Goal: Information Seeking & Learning: Check status

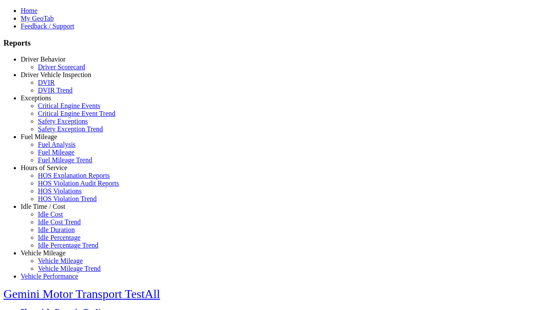
click at [49, 210] on link "Idle Time / Cost" at bounding box center [43, 206] width 45 height 7
click at [56, 241] on link "Idle Percentage Trend" at bounding box center [68, 244] width 60 height 7
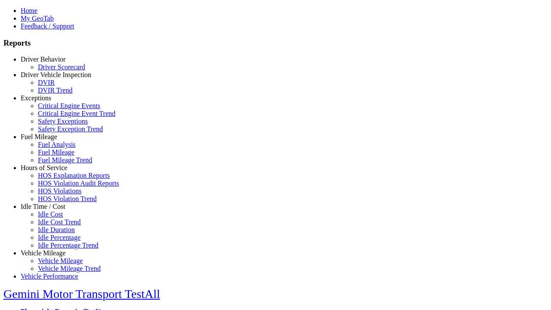
type input "*********"
